Goal: Connect with others: Connect with others

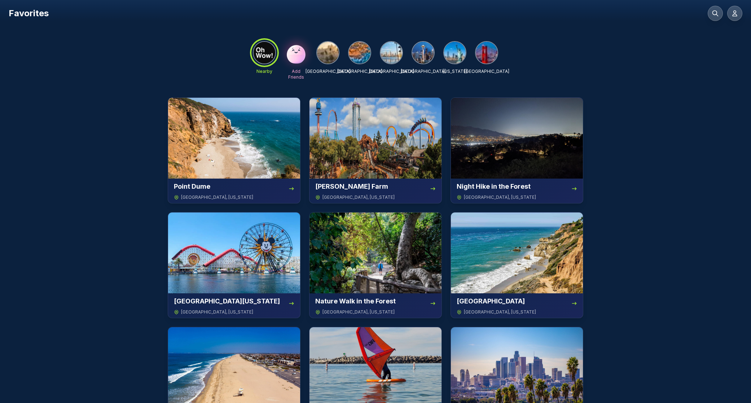
drag, startPoint x: 57, startPoint y: 53, endPoint x: 51, endPoint y: 39, distance: 15.3
click at [57, 52] on div "Nearby Add Friends [GEOGRAPHIC_DATA] [GEOGRAPHIC_DATA] [GEOGRAPHIC_DATA] [GEOGR…" at bounding box center [375, 59] width 751 height 48
drag, startPoint x: 40, startPoint y: 13, endPoint x: 66, endPoint y: 11, distance: 26.0
click at [40, 13] on h1 "Favorites" at bounding box center [29, 14] width 40 height 12
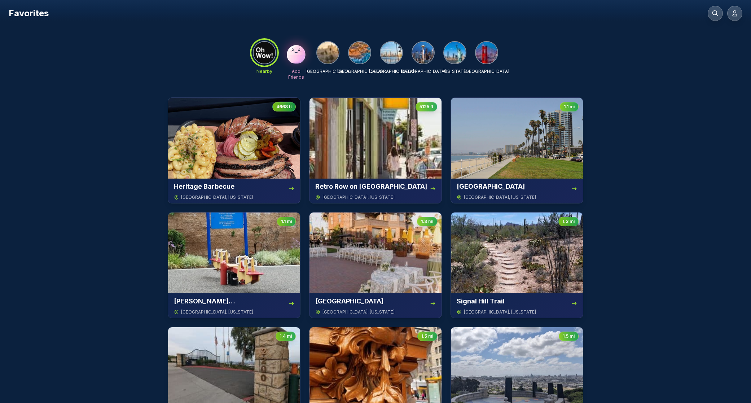
click at [26, 11] on h1 "Favorites" at bounding box center [29, 14] width 40 height 12
click at [738, 13] on icon at bounding box center [734, 13] width 7 height 7
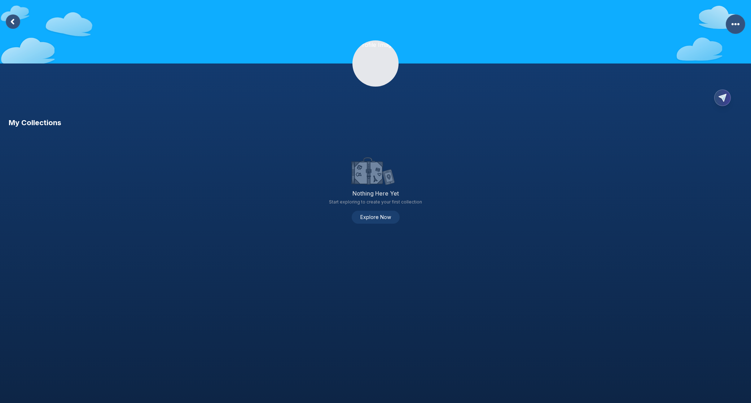
drag, startPoint x: 386, startPoint y: 184, endPoint x: 396, endPoint y: 181, distance: 10.6
click at [386, 184] on icon at bounding box center [388, 176] width 12 height 15
drag, startPoint x: 374, startPoint y: 172, endPoint x: 378, endPoint y: 159, distance: 13.6
click at [378, 159] on icon at bounding box center [375, 171] width 51 height 35
click at [9, 21] on rect at bounding box center [13, 21] width 14 height 14
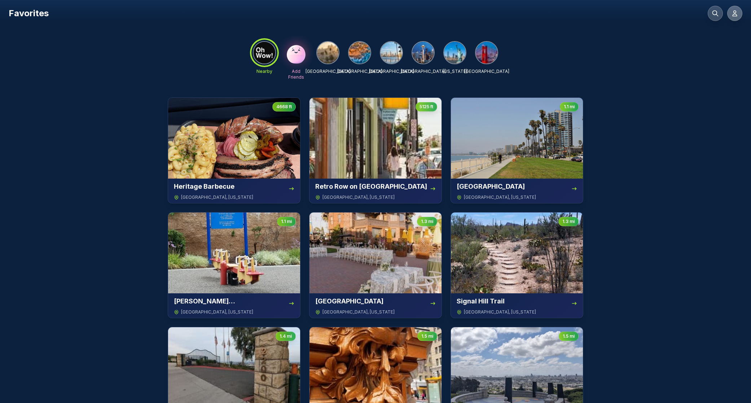
click at [733, 13] on icon at bounding box center [734, 13] width 4 height 5
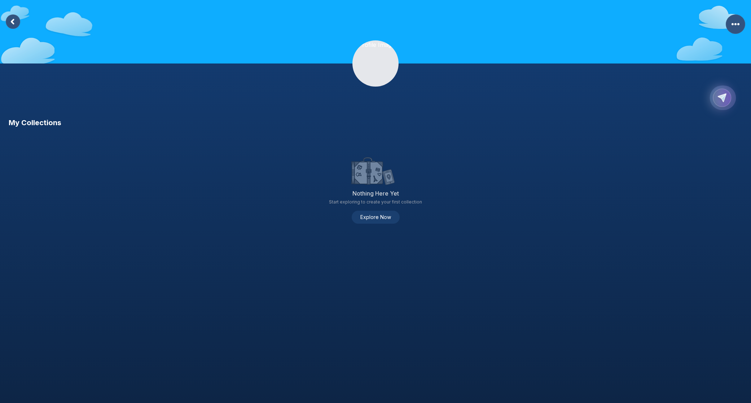
click at [726, 101] on icon "Copy Profile Link" at bounding box center [721, 97] width 11 height 11
